Goal: Task Accomplishment & Management: Find specific page/section

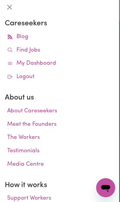
click at [38, 51] on link "Find Jobs" at bounding box center [59, 50] width 109 height 13
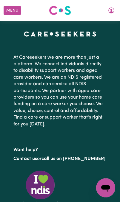
scroll to position [227, 0]
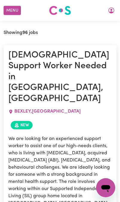
scroll to position [203, 0]
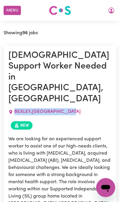
copy span "BEXLEY , [GEOGRAPHIC_DATA]"
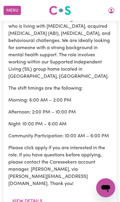
scroll to position [335, 0]
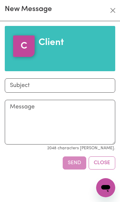
click at [112, 9] on button "Close" at bounding box center [113, 11] width 10 height 10
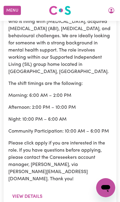
click at [37, 191] on button "View details" at bounding box center [27, 196] width 38 height 11
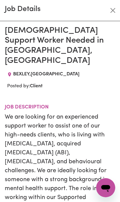
scroll to position [0, 0]
click at [64, 72] on span "BEXLEY , [GEOGRAPHIC_DATA]" at bounding box center [46, 74] width 66 height 5
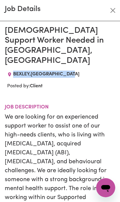
copy span "BEXLEY , [GEOGRAPHIC_DATA]"
click at [114, 13] on button "Close" at bounding box center [113, 11] width 10 height 10
